Goal: Task Accomplishment & Management: Manage account settings

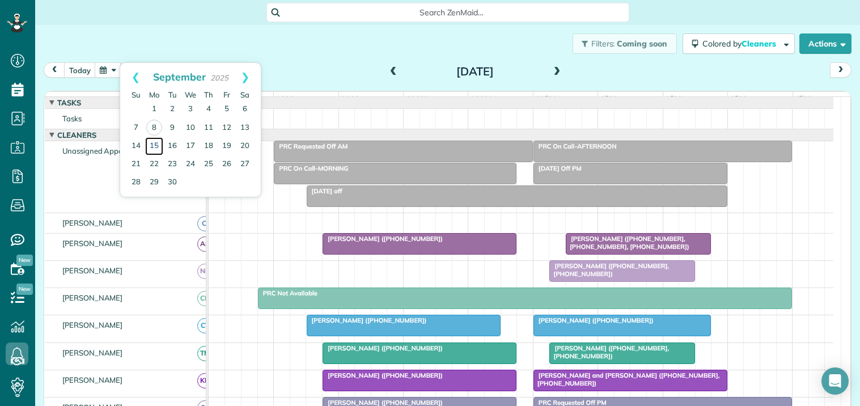
click at [157, 143] on link "15" at bounding box center [154, 146] width 18 height 18
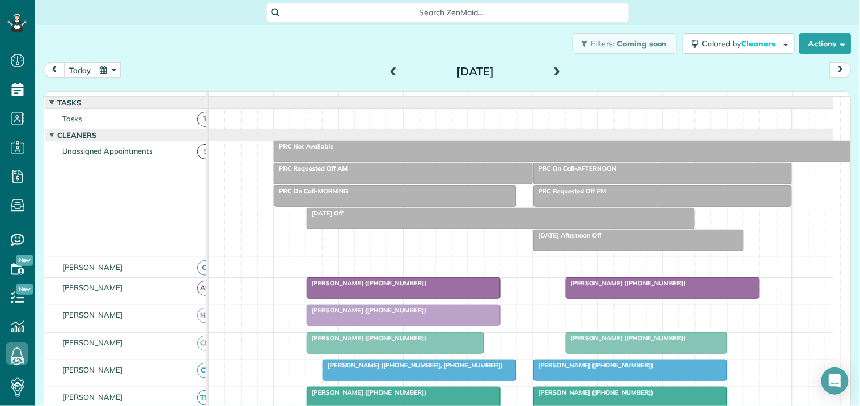
click at [382, 172] on div "PRC Requested Off AM" at bounding box center [403, 168] width 252 height 8
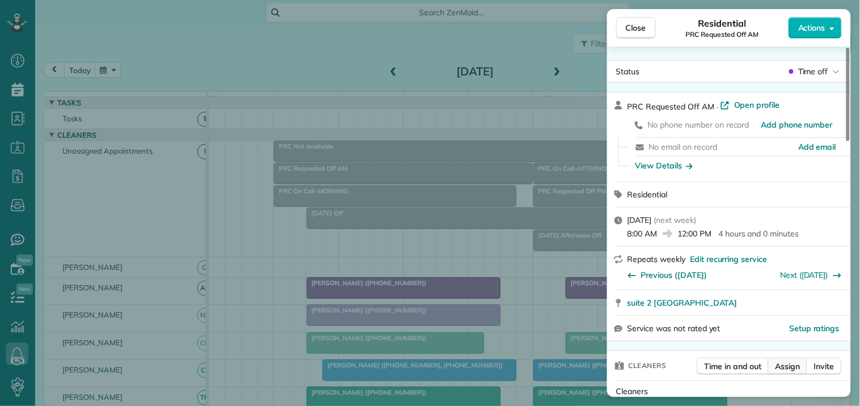
click at [786, 363] on span "Assign" at bounding box center [788, 366] width 25 height 11
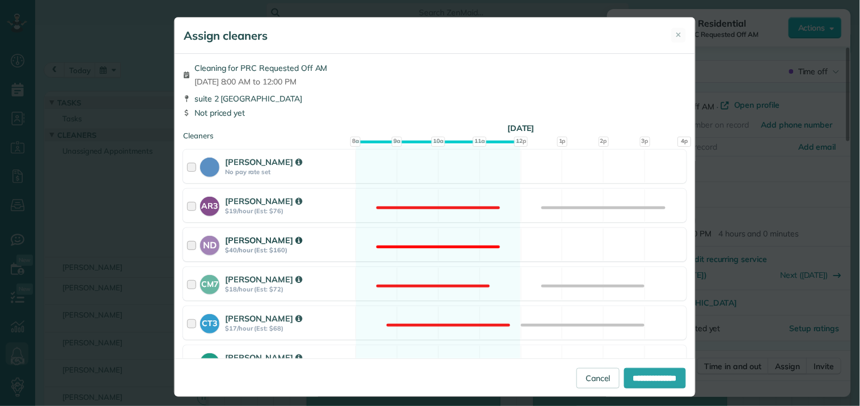
click at [427, 233] on div "ND Nathalie Duverna $40/hour (Est: $160) Not available" at bounding box center [434, 244] width 503 height 33
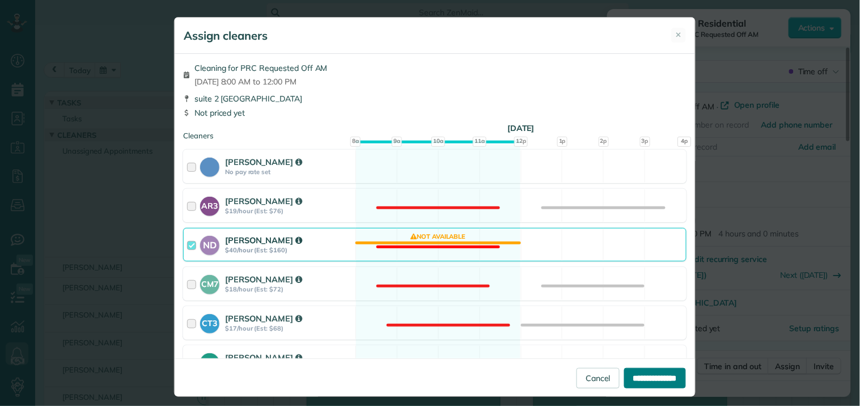
click at [647, 379] on input "**********" at bounding box center [655, 378] width 62 height 20
type input "**********"
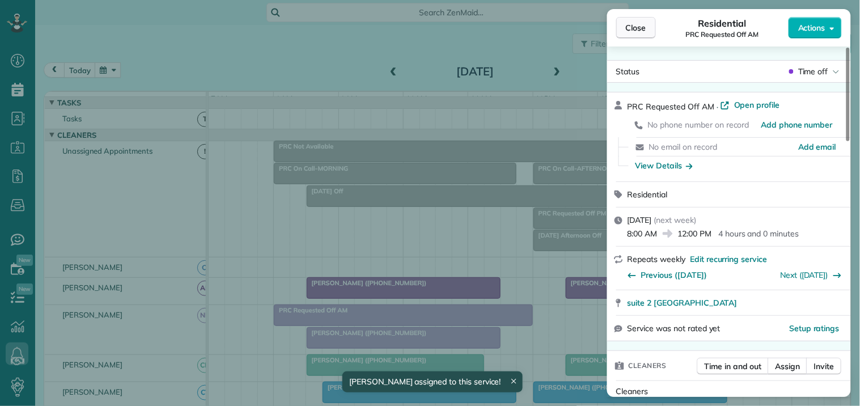
click at [632, 29] on span "Close" at bounding box center [636, 27] width 20 height 11
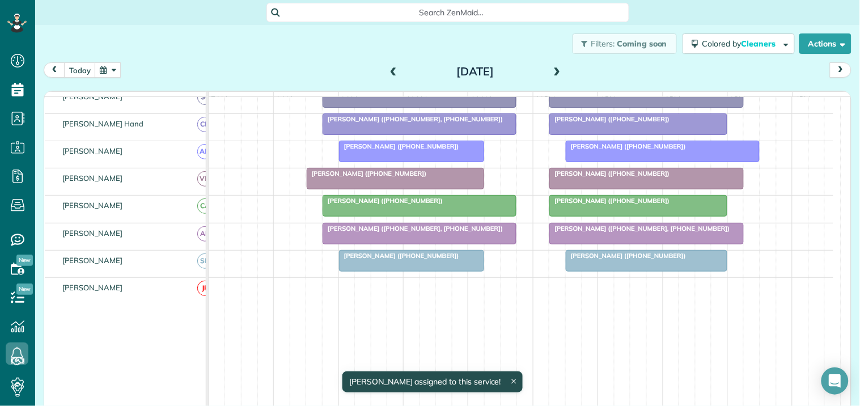
scroll to position [63, 0]
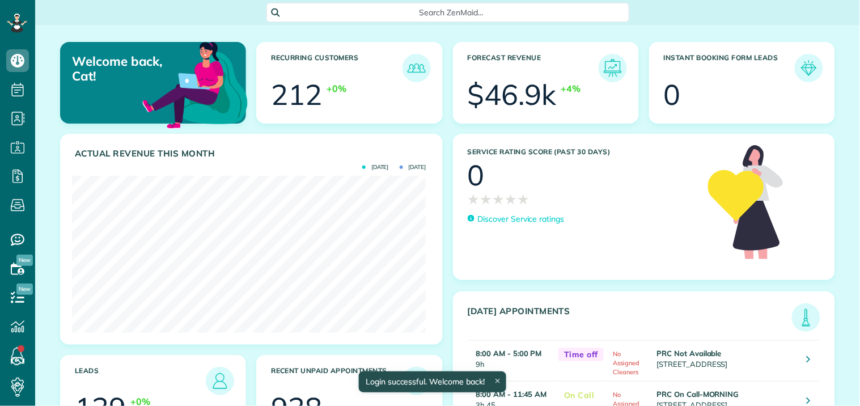
scroll to position [157, 354]
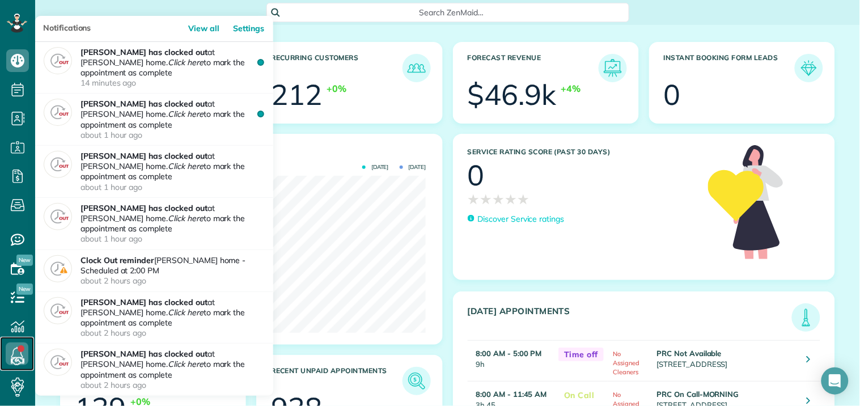
click at [19, 354] on icon at bounding box center [17, 353] width 23 height 23
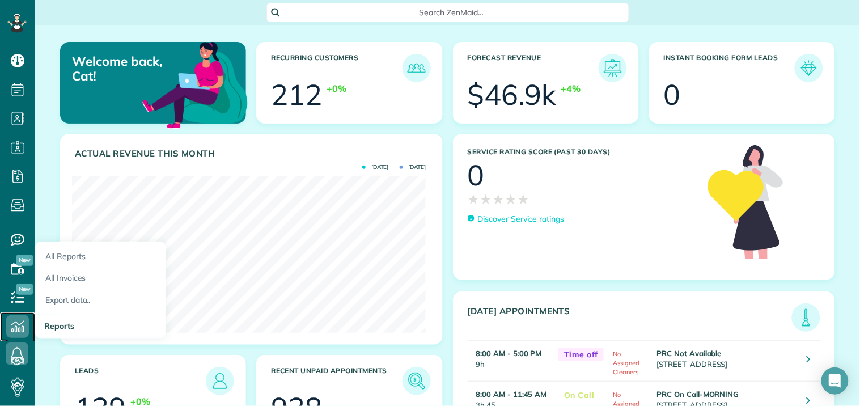
click at [17, 320] on icon at bounding box center [17, 326] width 23 height 23
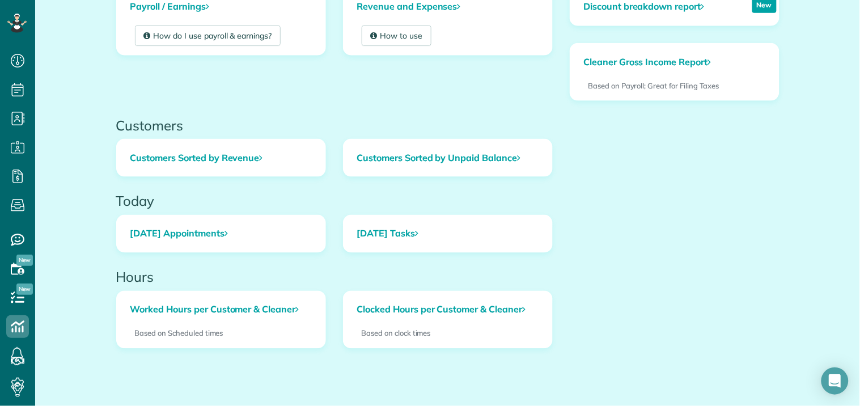
scroll to position [375, 0]
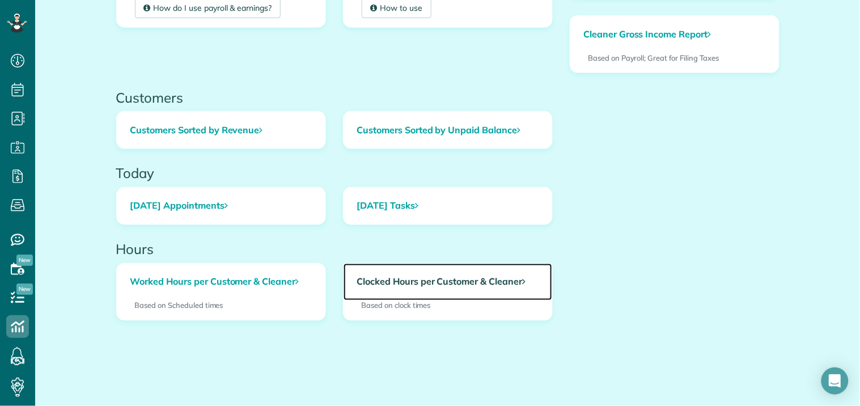
click at [445, 284] on link "Clocked Hours per Customer & Cleaner" at bounding box center [448, 282] width 209 height 37
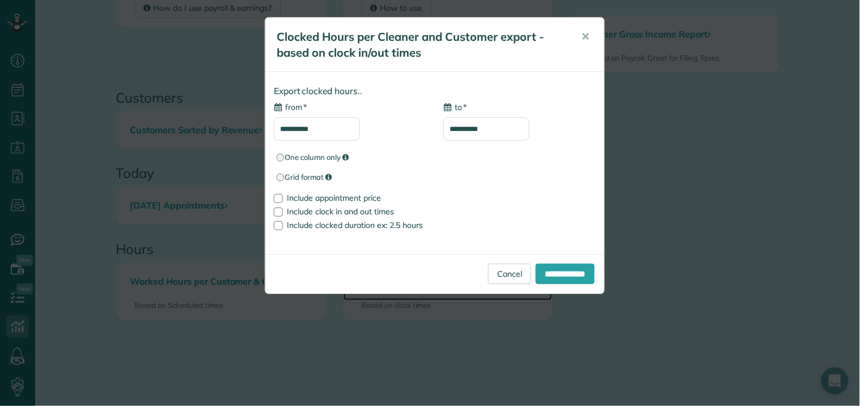
type input "**********"
click at [280, 199] on div at bounding box center [278, 198] width 9 height 9
click at [560, 271] on input "**********" at bounding box center [565, 274] width 59 height 20
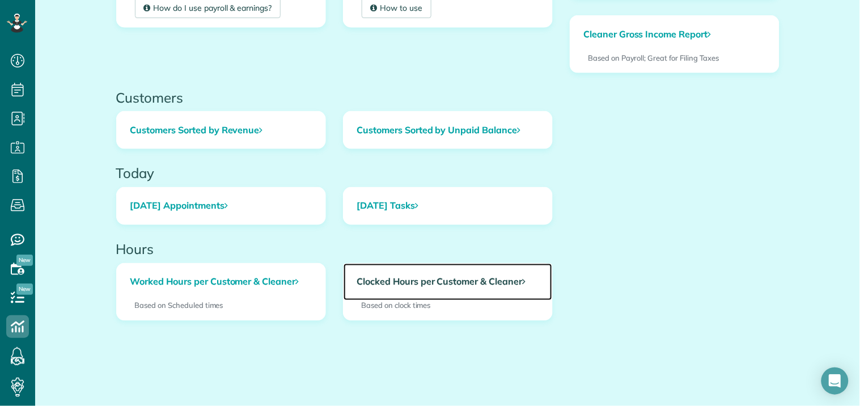
click at [413, 280] on link "Clocked Hours per Customer & Cleaner" at bounding box center [448, 282] width 209 height 37
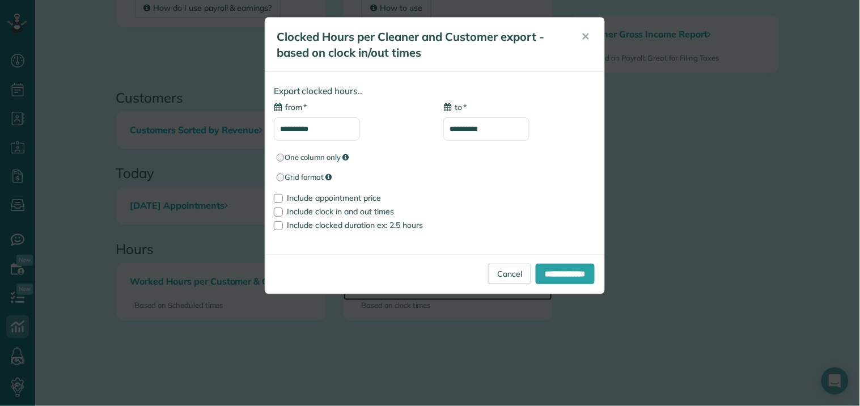
type input "**********"
click at [331, 131] on input "**********" at bounding box center [317, 128] width 86 height 23
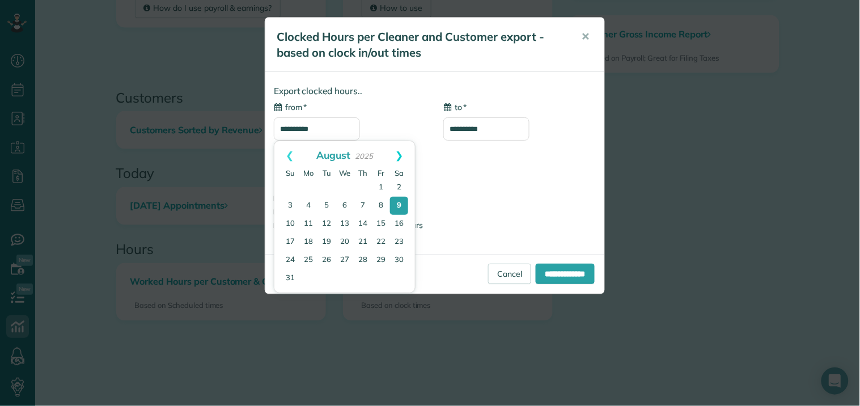
click at [403, 150] on link "Next" at bounding box center [399, 155] width 31 height 28
click at [309, 204] on link "8" at bounding box center [308, 206] width 16 height 16
type input "**********"
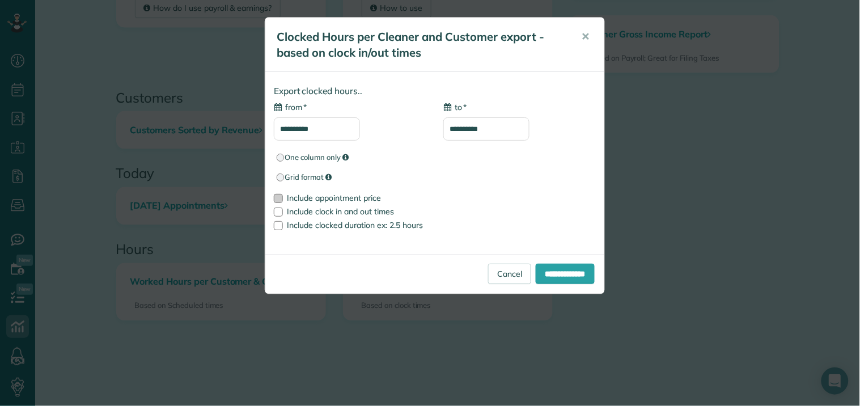
click at [280, 198] on div at bounding box center [278, 198] width 9 height 9
click at [559, 276] on input "**********" at bounding box center [565, 274] width 59 height 20
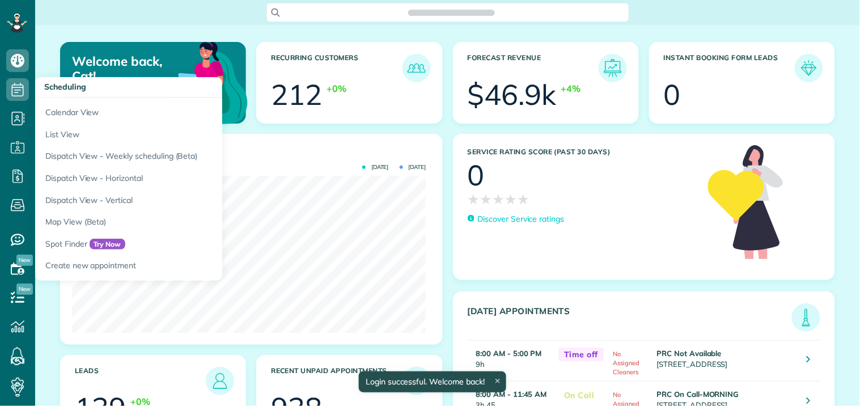
scroll to position [157, 354]
click at [15, 89] on icon at bounding box center [17, 89] width 23 height 23
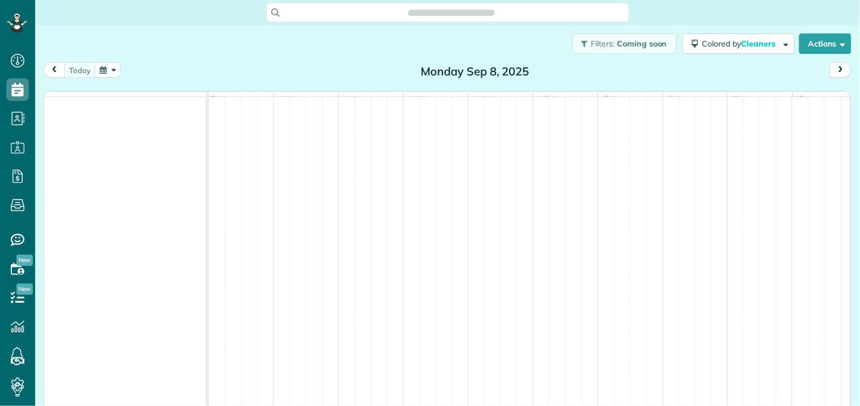
scroll to position [5, 5]
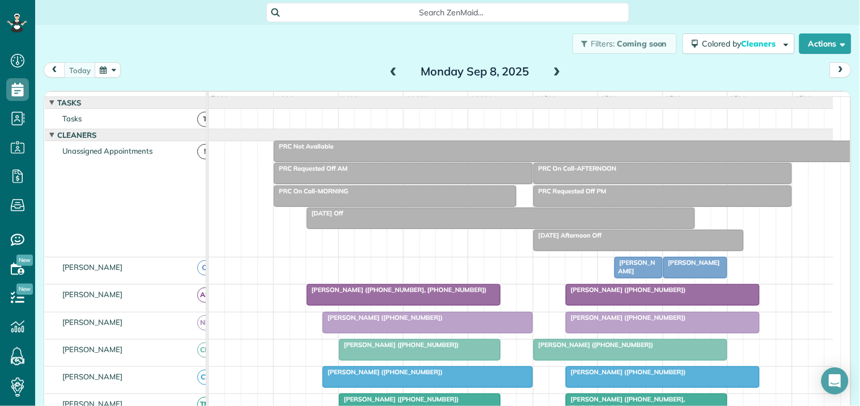
click at [552, 67] on span at bounding box center [557, 72] width 12 height 10
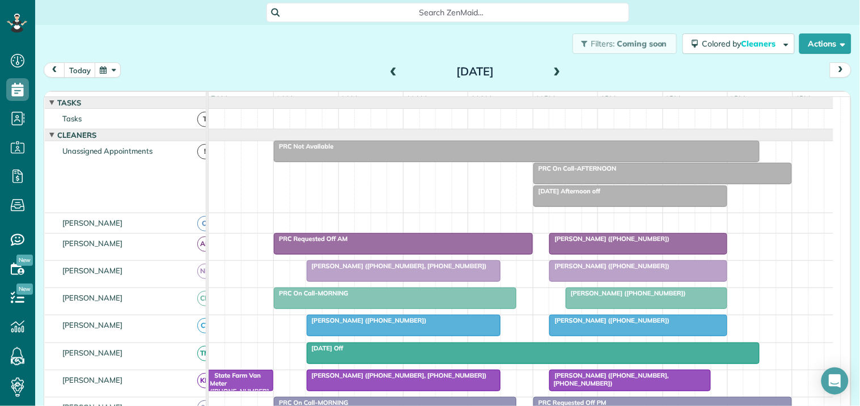
click at [281, 53] on div "Filters: Coming soon Colored by Cleaners Color by Cleaner Color by Team Color b…" at bounding box center [447, 43] width 825 height 37
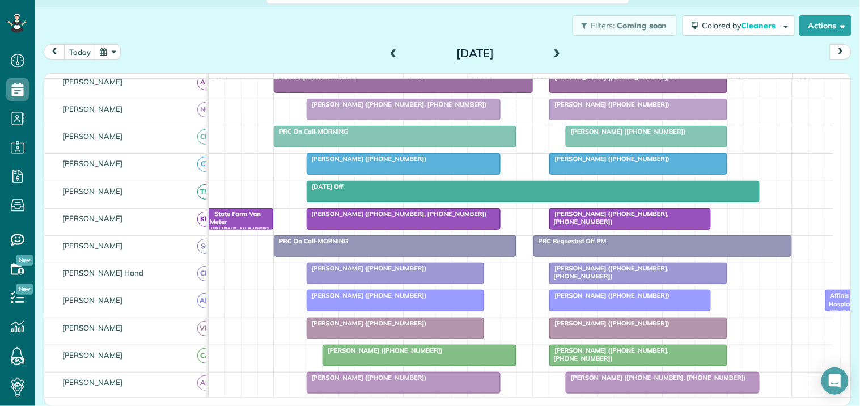
scroll to position [126, 0]
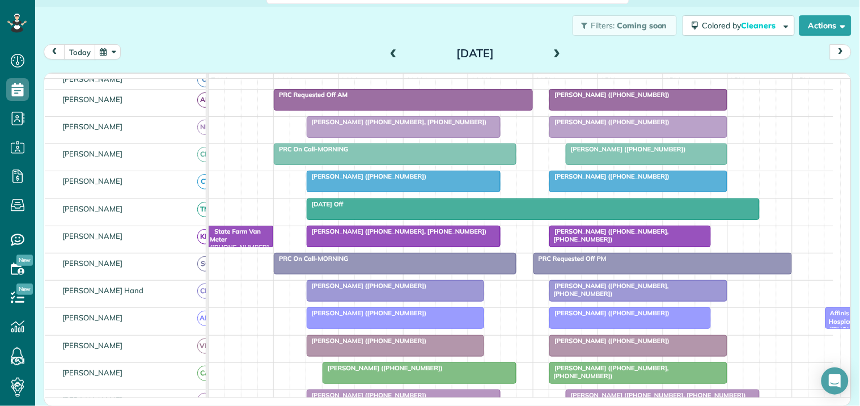
click at [551, 52] on span at bounding box center [557, 54] width 12 height 10
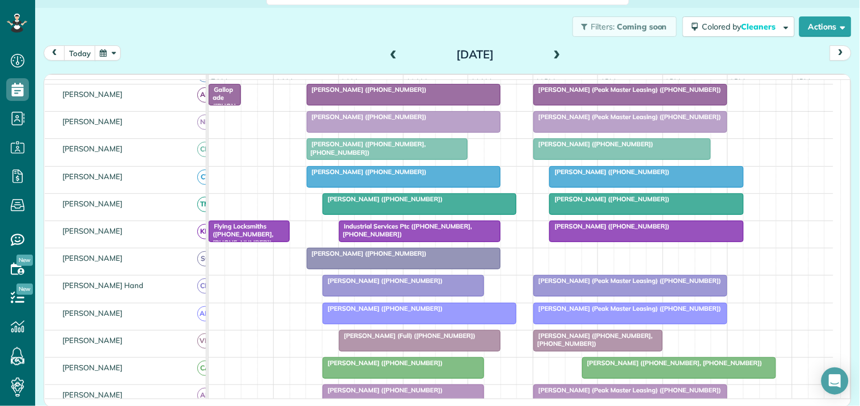
scroll to position [148, 0]
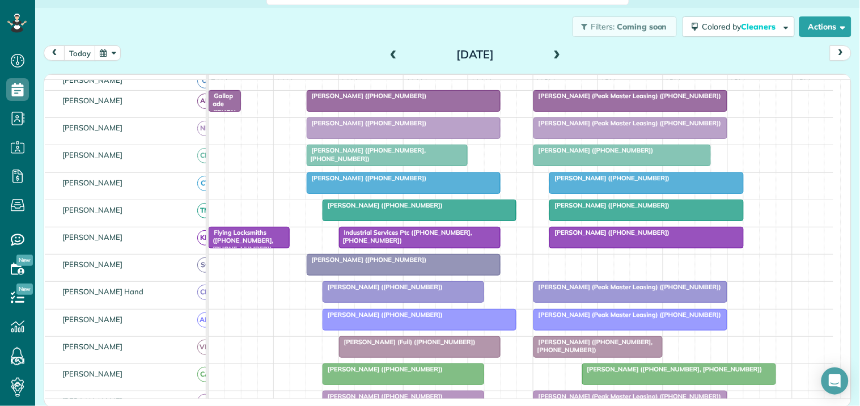
click at [551, 50] on span at bounding box center [557, 55] width 12 height 10
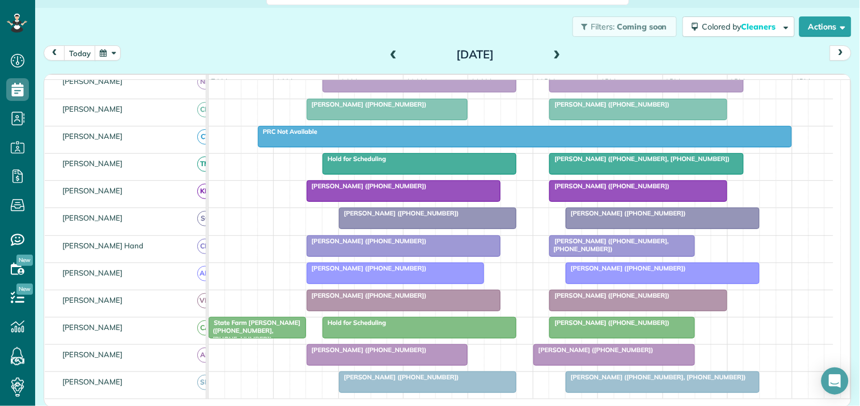
scroll to position [0, 0]
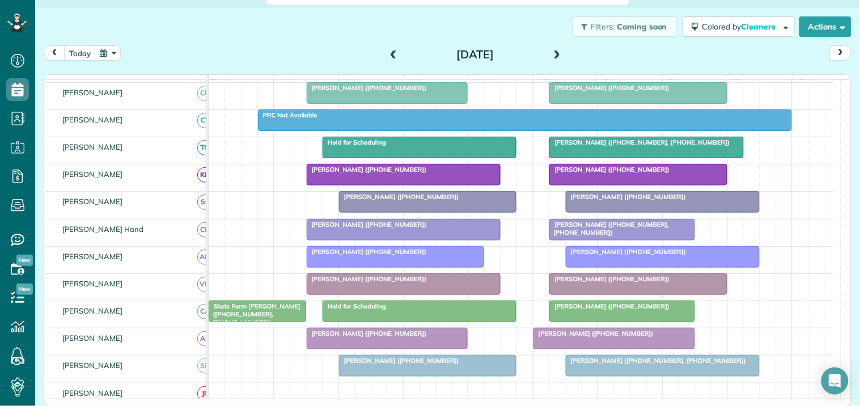
click at [552, 53] on span at bounding box center [557, 55] width 12 height 10
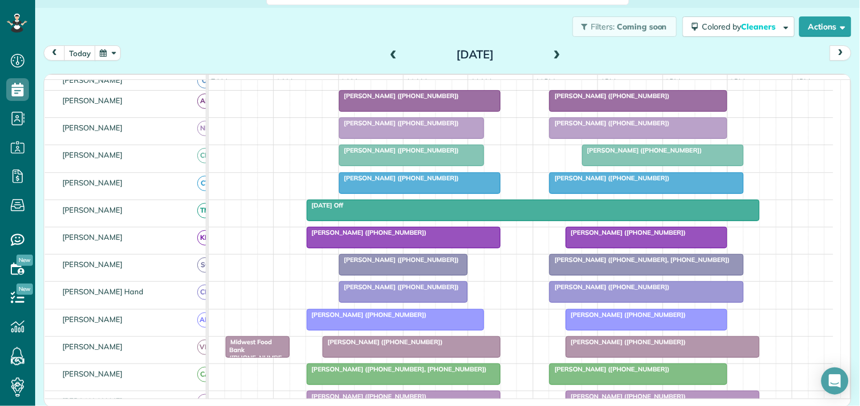
click at [112, 52] on button "button" at bounding box center [108, 52] width 26 height 15
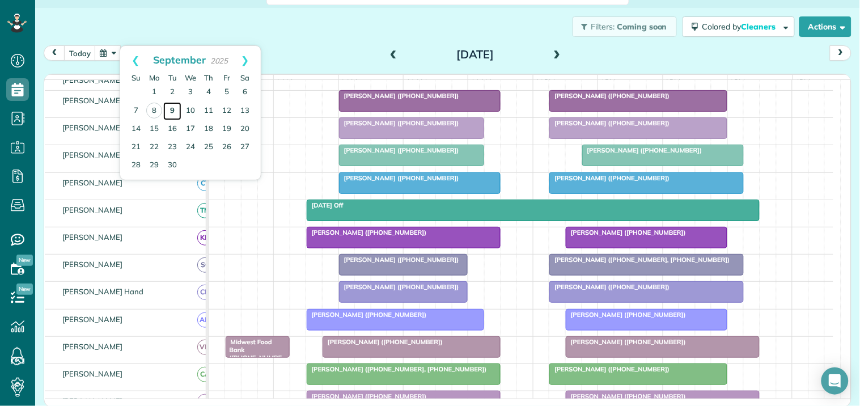
click at [173, 105] on link "9" at bounding box center [172, 111] width 18 height 18
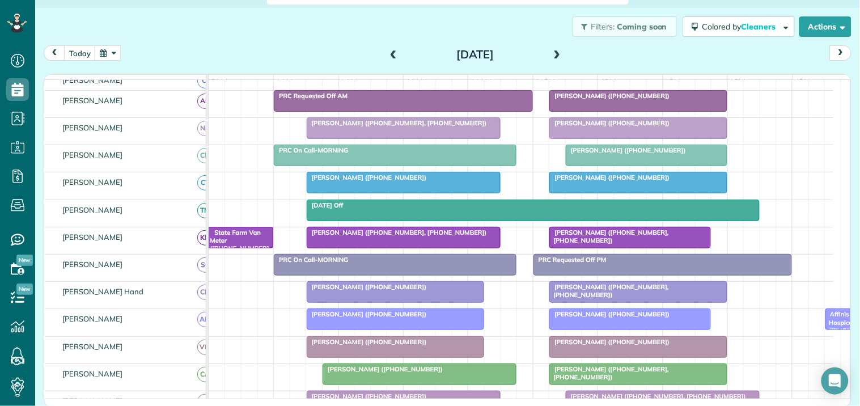
click at [616, 100] on span "[PERSON_NAME] ([PHONE_NUMBER])" at bounding box center [609, 96] width 121 height 8
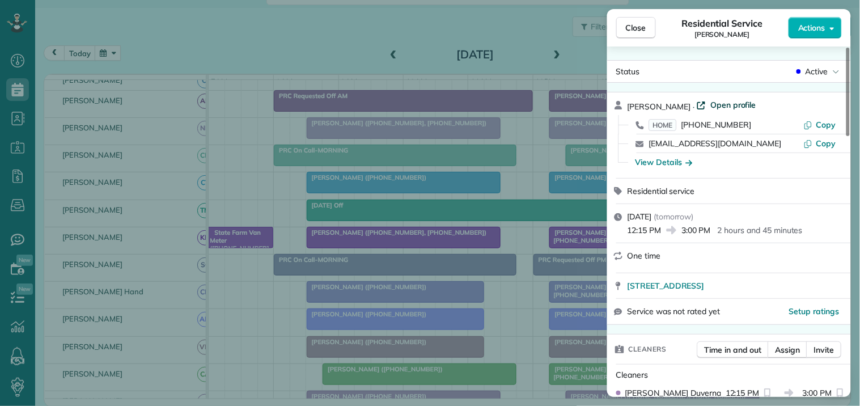
click at [723, 104] on span "Open profile" at bounding box center [733, 104] width 46 height 11
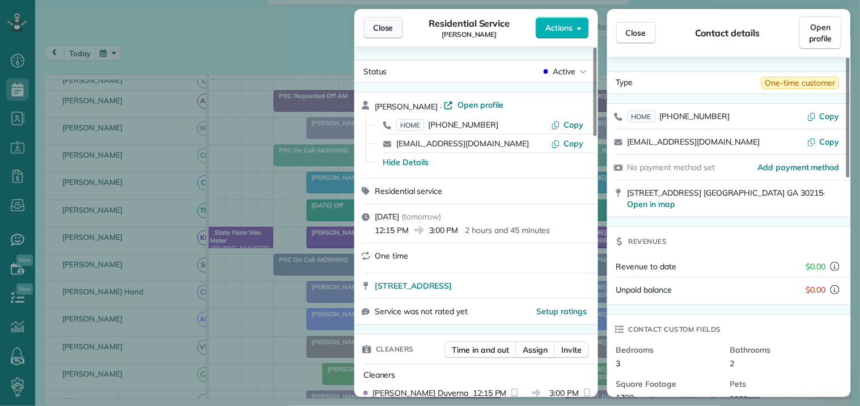
click at [386, 24] on span "Close" at bounding box center [383, 27] width 20 height 11
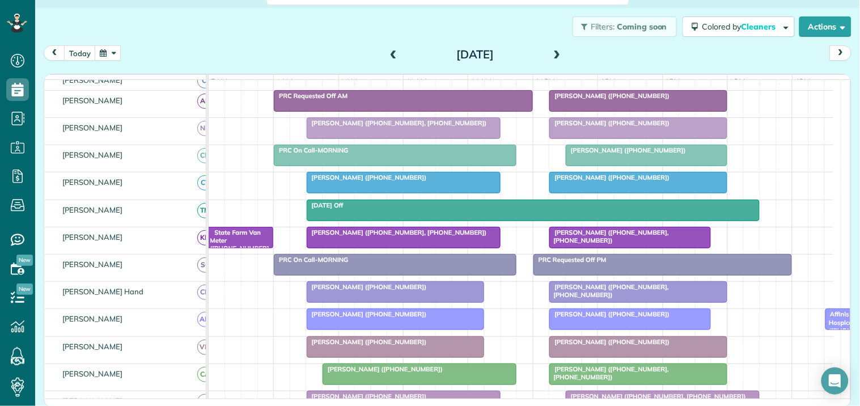
click at [551, 53] on span at bounding box center [557, 55] width 12 height 10
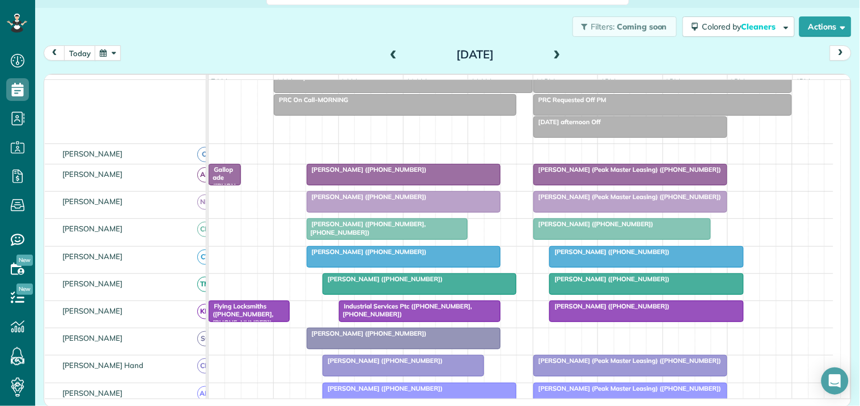
scroll to position [148, 0]
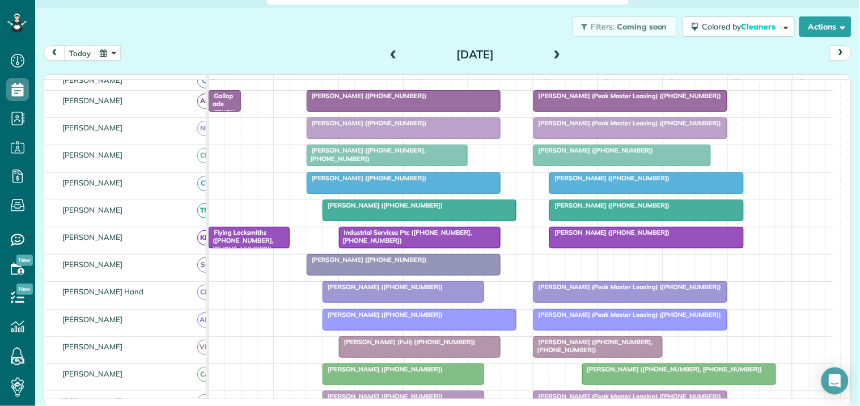
click at [551, 53] on span at bounding box center [557, 55] width 12 height 10
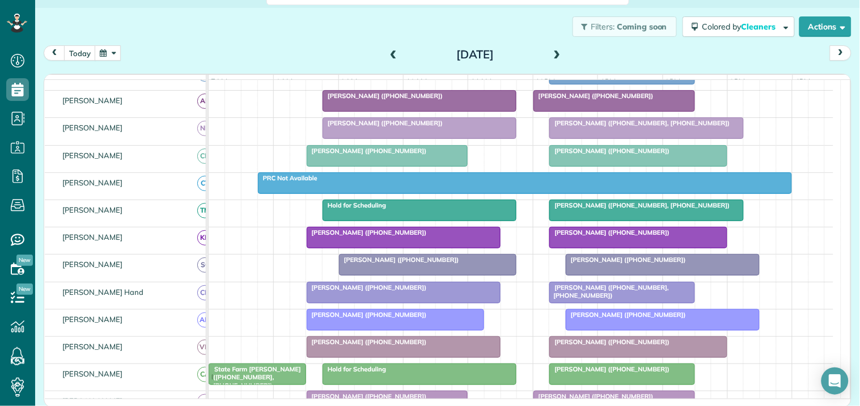
scroll to position [18, 0]
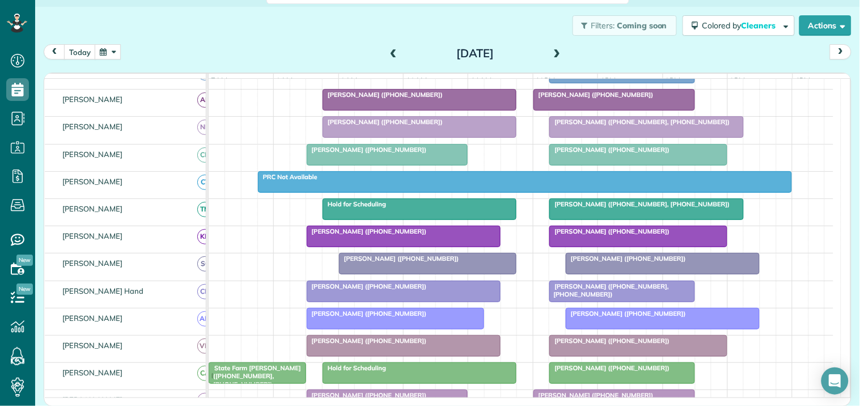
click at [289, 14] on div "Filters: Coming soon Colored by Cleaners Color by Cleaner Color by Team Color b…" at bounding box center [447, 25] width 825 height 37
click at [439, 219] on div at bounding box center [419, 209] width 193 height 20
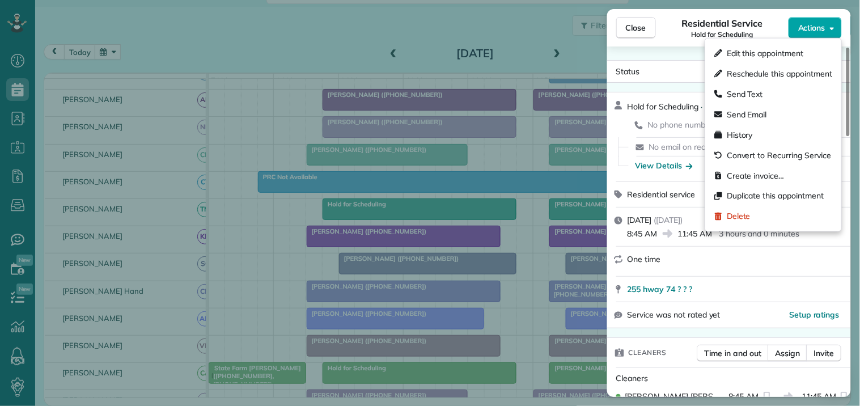
click at [820, 25] on span "Actions" at bounding box center [811, 27] width 27 height 11
click at [736, 219] on span "Delete" at bounding box center [739, 216] width 24 height 11
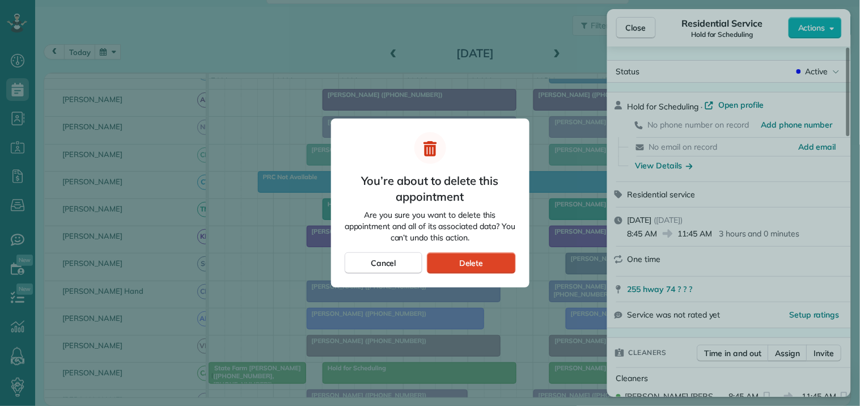
click at [475, 263] on span "Delete" at bounding box center [471, 262] width 24 height 11
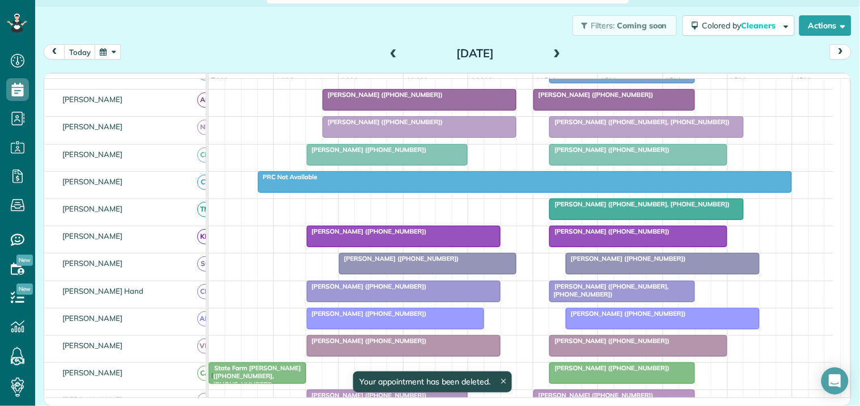
click at [308, 213] on div "Karyn Drage (+17704876914, +14044020986)" at bounding box center [521, 212] width 625 height 27
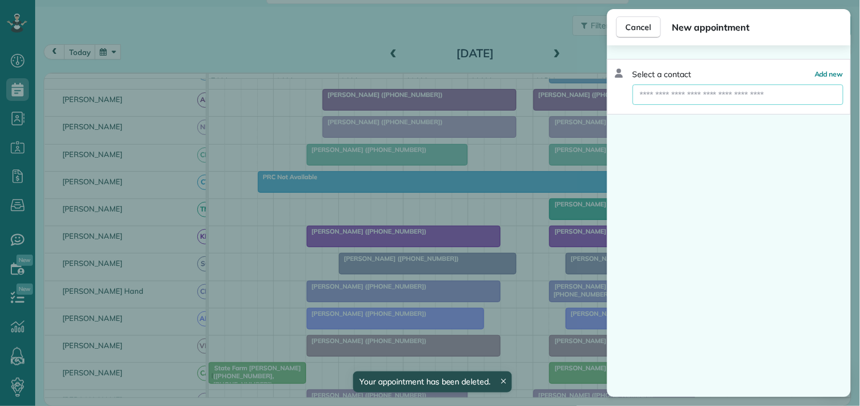
click at [675, 87] on input "text" at bounding box center [738, 94] width 211 height 20
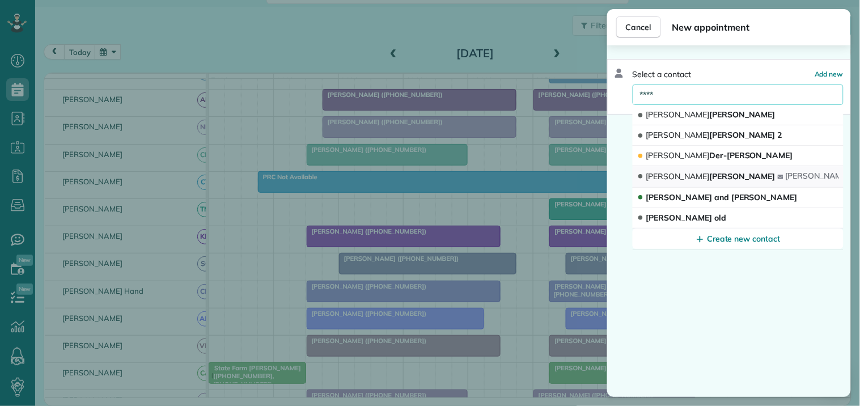
type input "****"
click at [683, 172] on span "Anna Hinson - Hendry" at bounding box center [710, 176] width 129 height 10
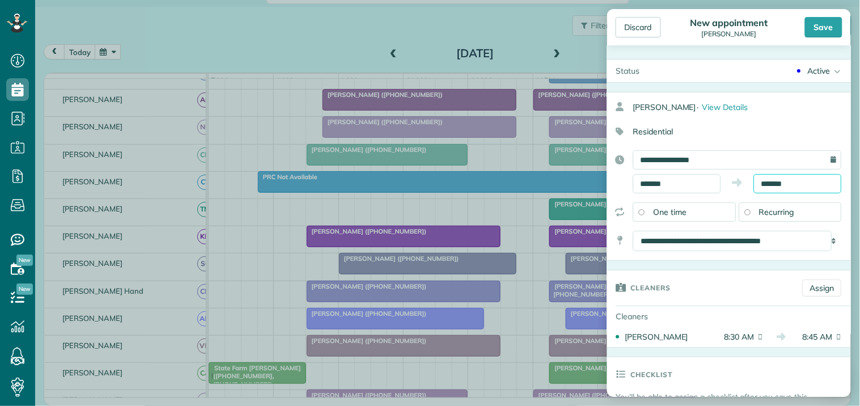
click at [792, 178] on input "*******" at bounding box center [798, 183] width 88 height 19
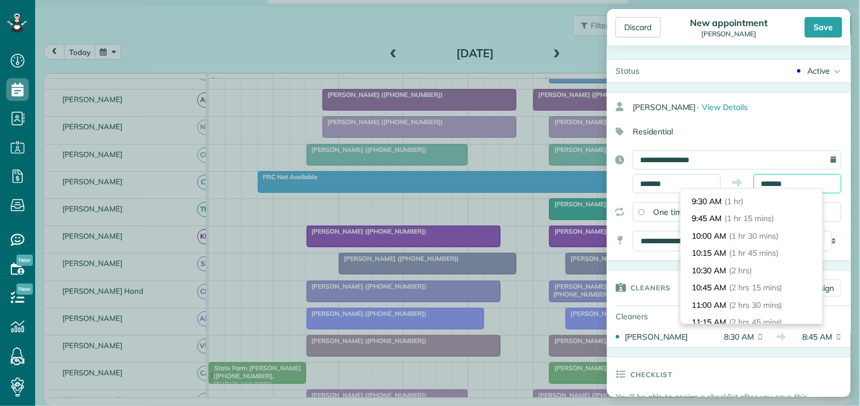
scroll to position [126, 0]
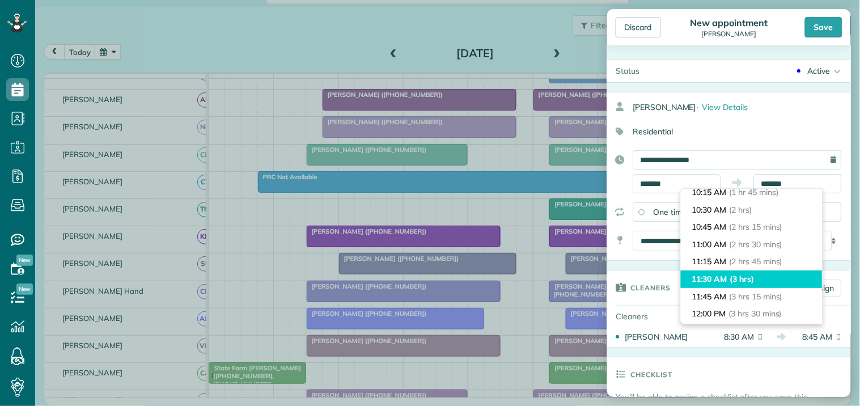
type input "********"
click at [734, 276] on span "(3 hrs)" at bounding box center [742, 279] width 24 height 10
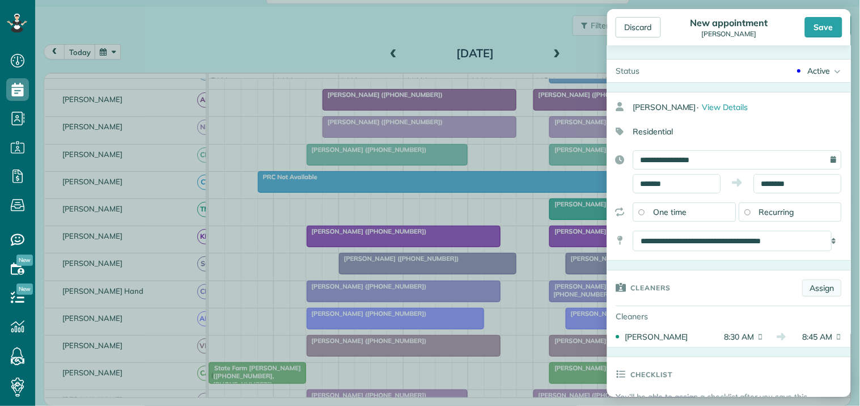
click at [814, 282] on link "Assign" at bounding box center [822, 288] width 39 height 17
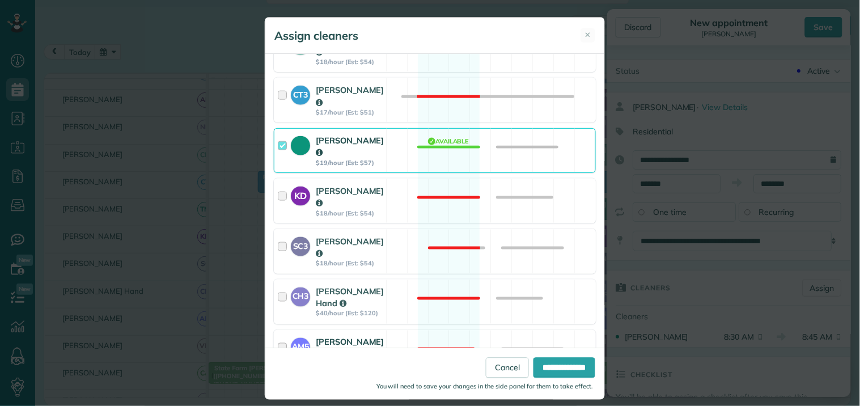
scroll to position [503, 0]
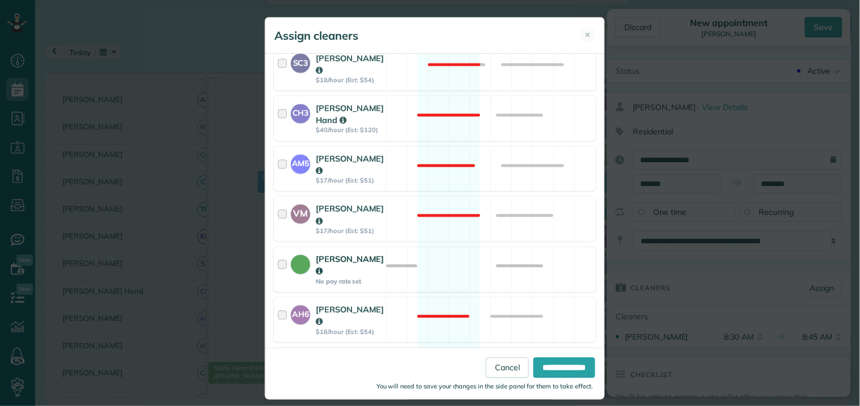
click at [442, 247] on div "Catherine Altman No pay rate set Available" at bounding box center [435, 269] width 322 height 45
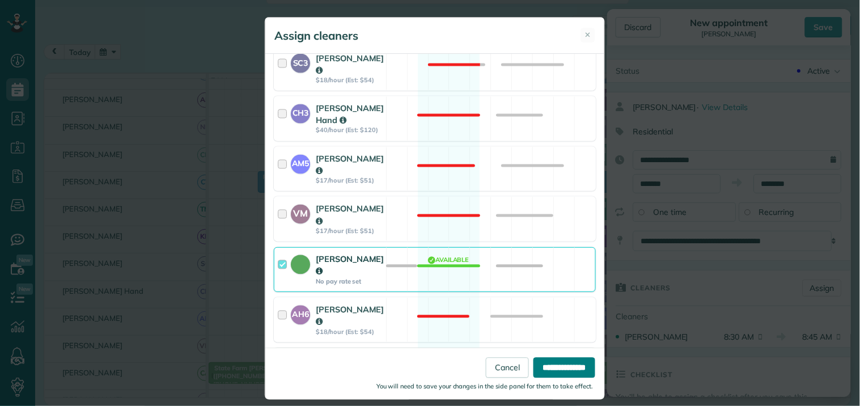
click at [562, 369] on input "**********" at bounding box center [564, 368] width 62 height 20
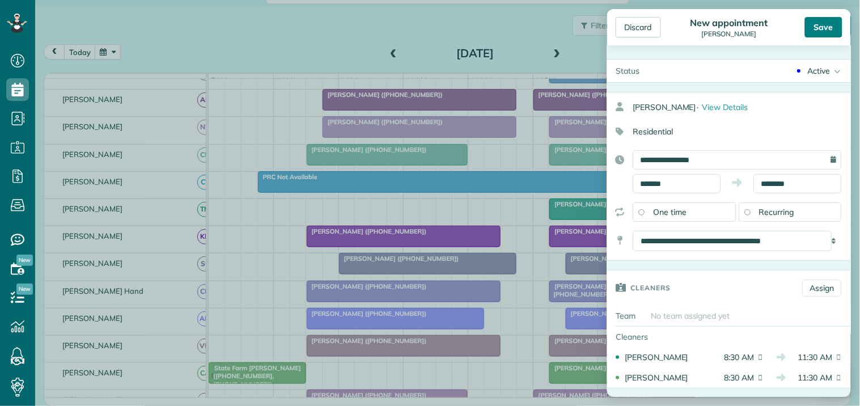
click at [824, 27] on div "Save" at bounding box center [823, 27] width 37 height 20
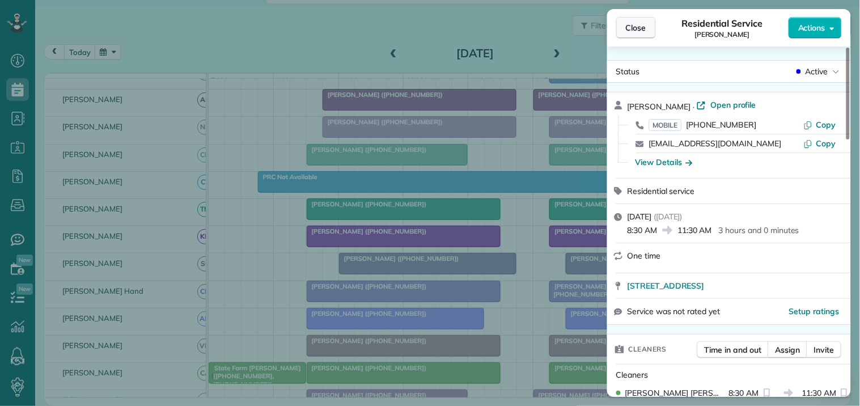
click at [638, 24] on span "Close" at bounding box center [636, 27] width 20 height 11
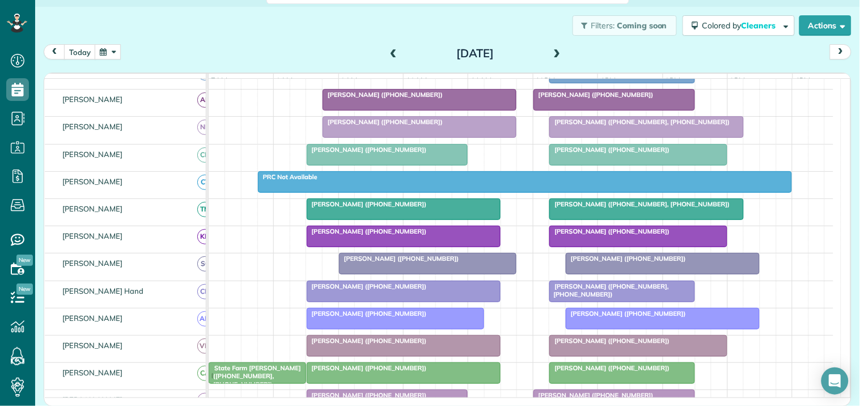
scroll to position [281, 0]
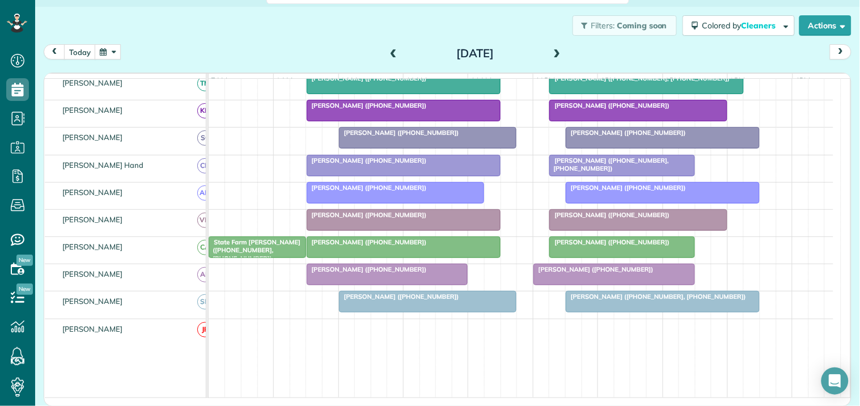
click at [308, 41] on div "Filters: Coming soon Colored by Cleaners Color by Cleaner Color by Team Color b…" at bounding box center [447, 25] width 825 height 37
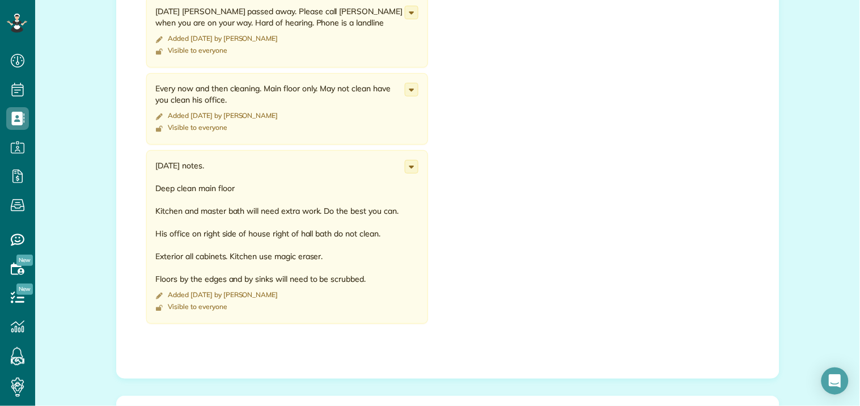
scroll to position [945, 0]
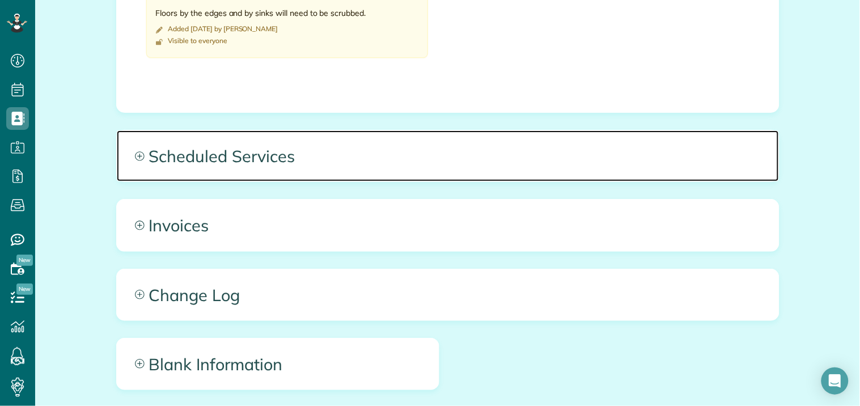
click at [139, 154] on icon at bounding box center [140, 156] width 10 height 10
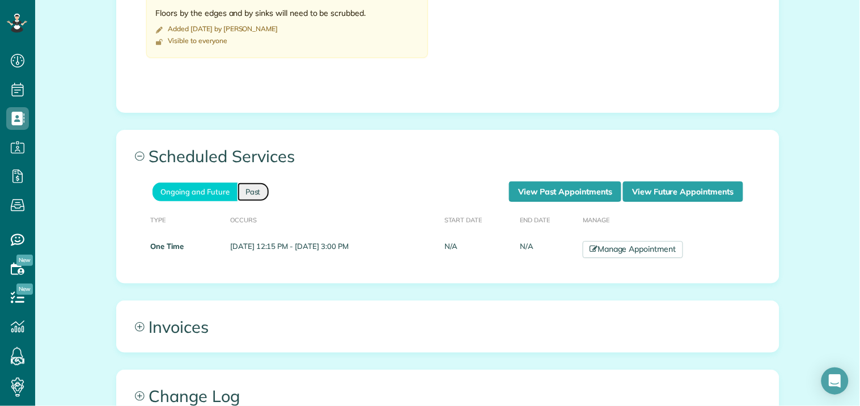
click at [251, 194] on link "Past" at bounding box center [254, 192] width 32 height 19
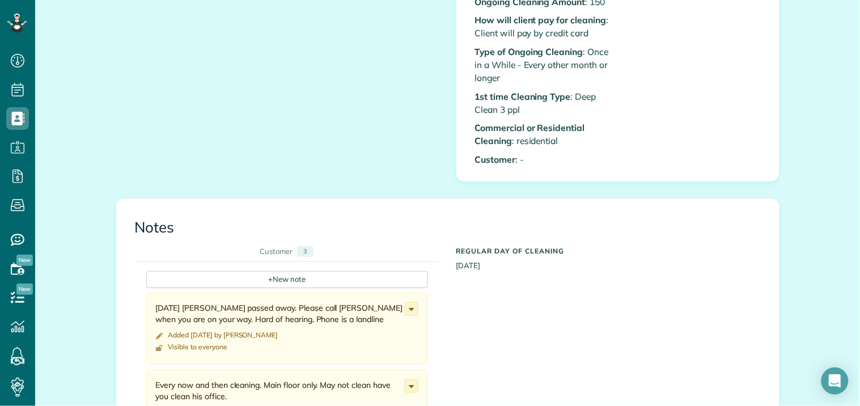
scroll to position [378, 0]
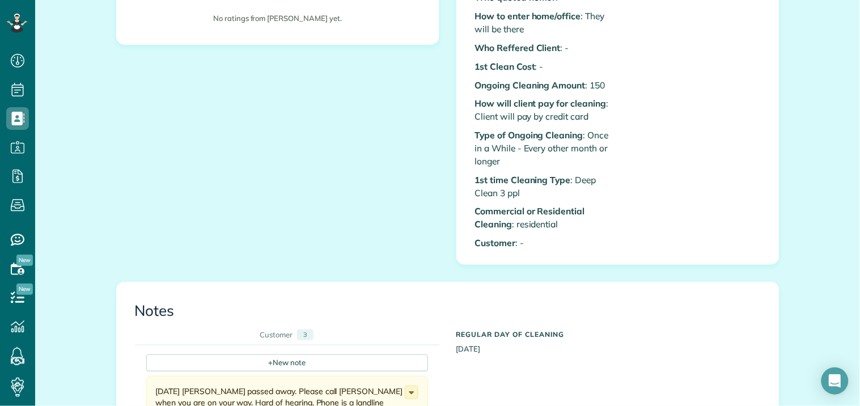
scroll to position [126, 0]
